Goal: Task Accomplishment & Management: Complete application form

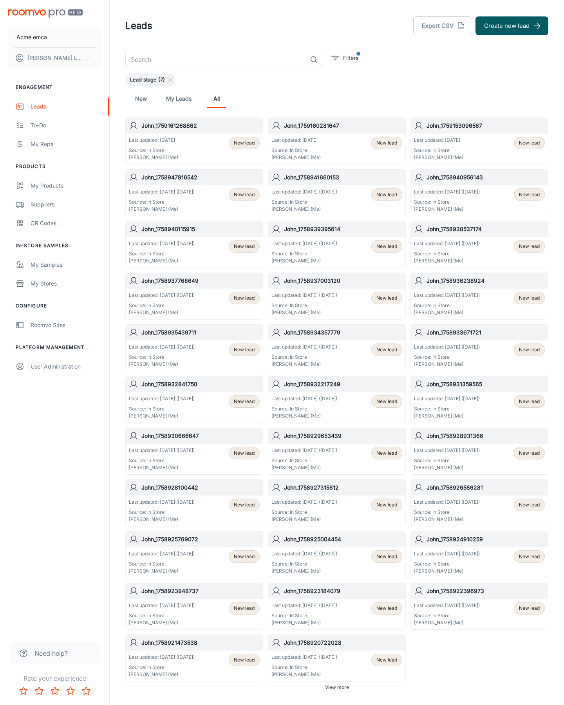
click at [512, 26] on button "Create new lead" at bounding box center [511, 25] width 73 height 19
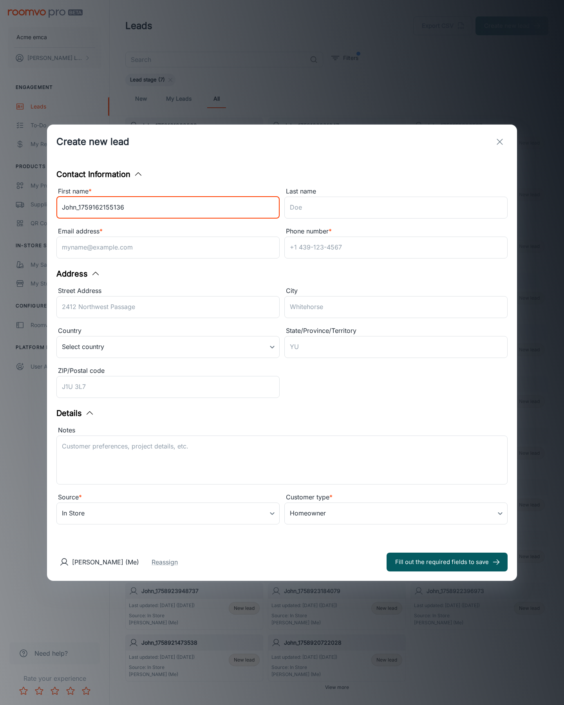
type input "John_1759162155136"
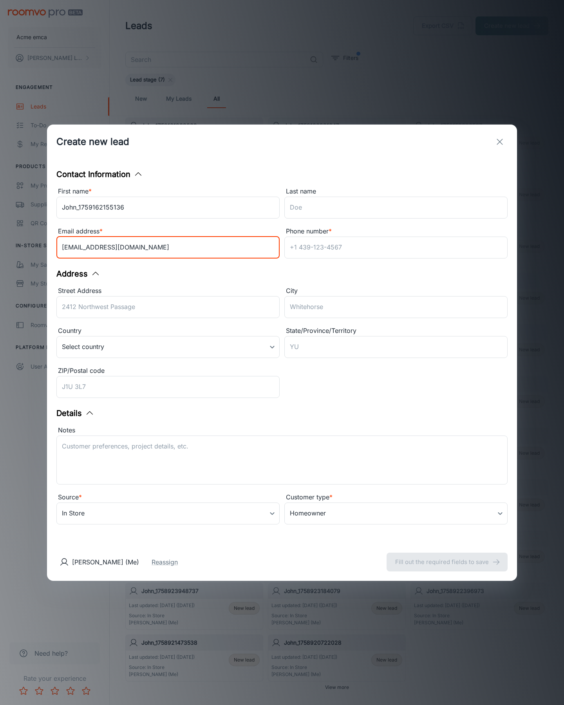
type input "[EMAIL_ADDRESS][DOMAIN_NAME]"
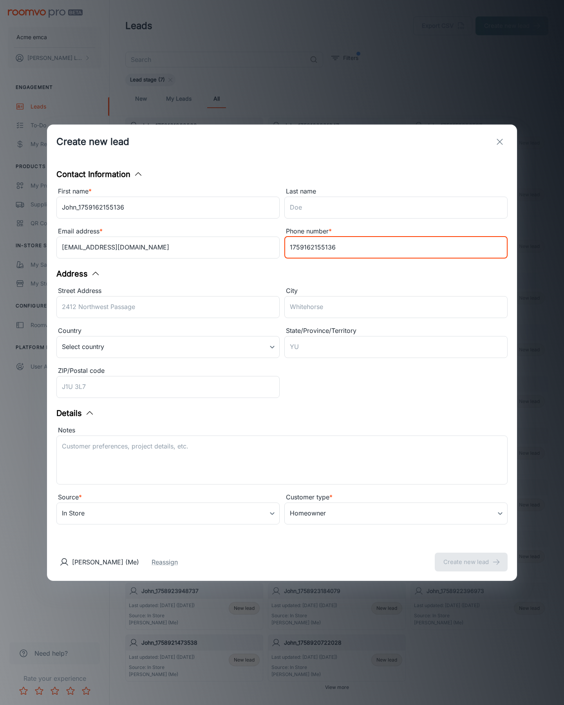
type input "1759162155136"
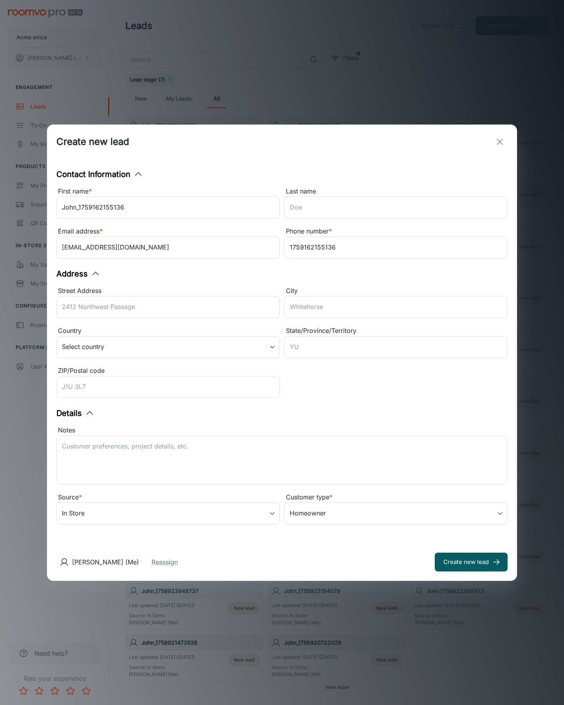
click at [471, 561] on button "Create new lead" at bounding box center [471, 561] width 73 height 19
